Goal: Task Accomplishment & Management: Use online tool/utility

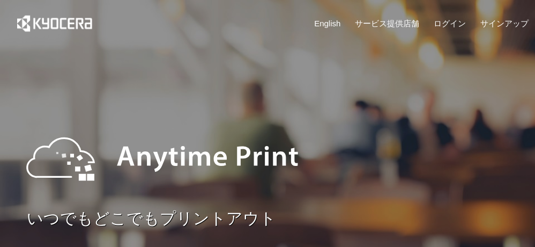
scroll to position [215, 0]
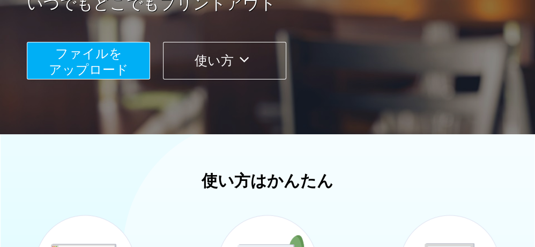
click at [116, 66] on span "ファイルを ​​アップロード" at bounding box center [89, 61] width 80 height 31
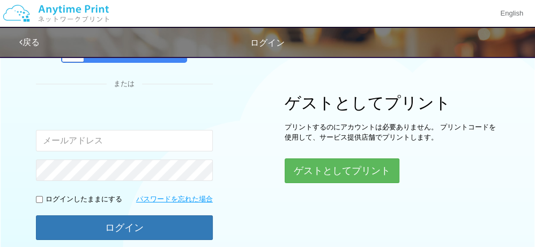
scroll to position [82, 0]
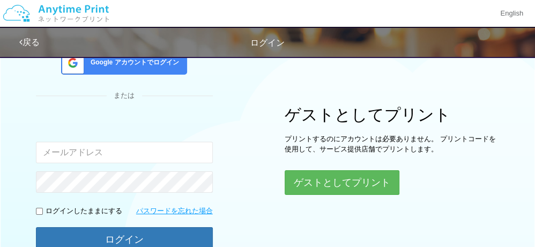
click at [91, 145] on input "email" at bounding box center [124, 152] width 177 height 21
type input "[EMAIL_ADDRESS][DOMAIN_NAME]"
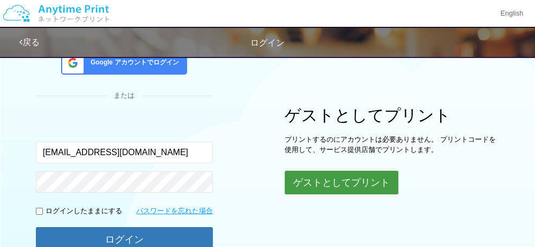
click at [354, 184] on button "ゲストとしてプリント" at bounding box center [342, 183] width 114 height 24
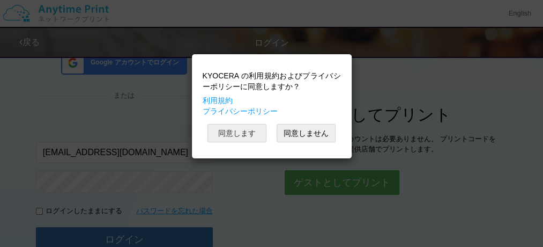
click at [238, 132] on button "同意します" at bounding box center [237, 133] width 59 height 18
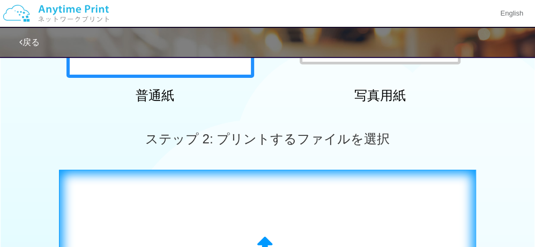
scroll to position [350, 0]
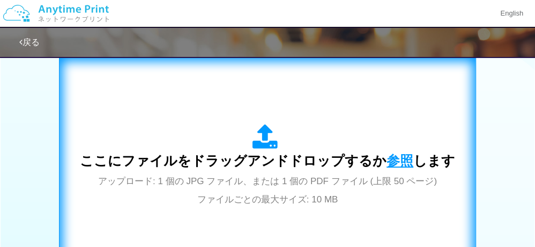
click at [394, 161] on span "参照" at bounding box center [400, 160] width 27 height 15
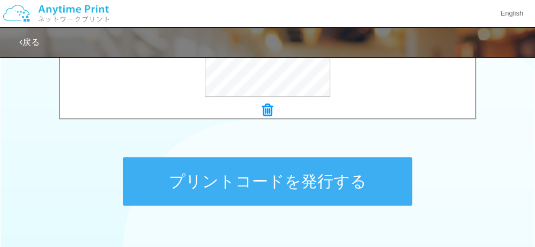
scroll to position [511, 0]
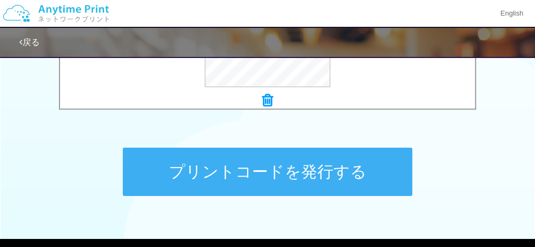
click at [319, 174] on button "プリントコードを発行する" at bounding box center [268, 172] width 290 height 48
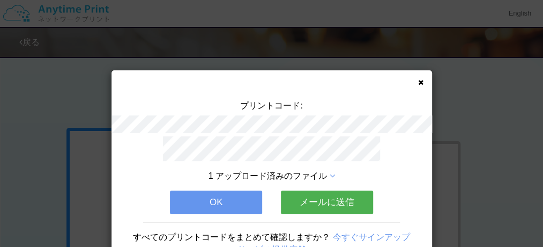
click at [222, 201] on button "OK" at bounding box center [216, 202] width 92 height 24
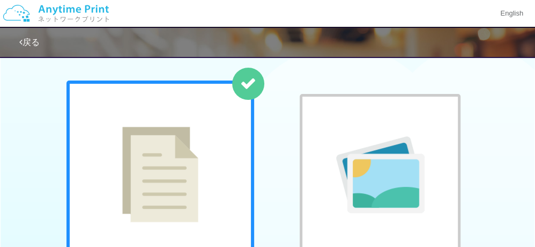
scroll to position [215, 0]
